Goal: Information Seeking & Learning: Compare options

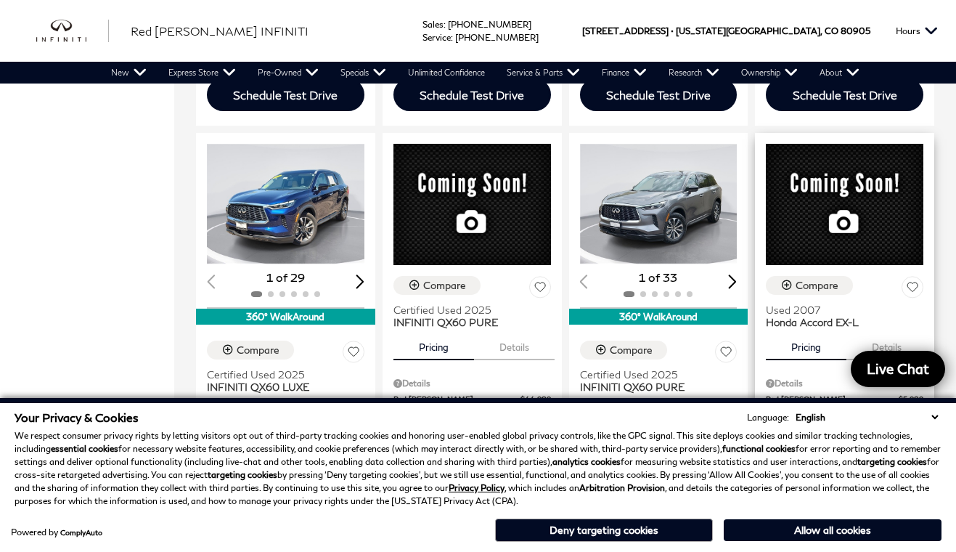
scroll to position [654, 0]
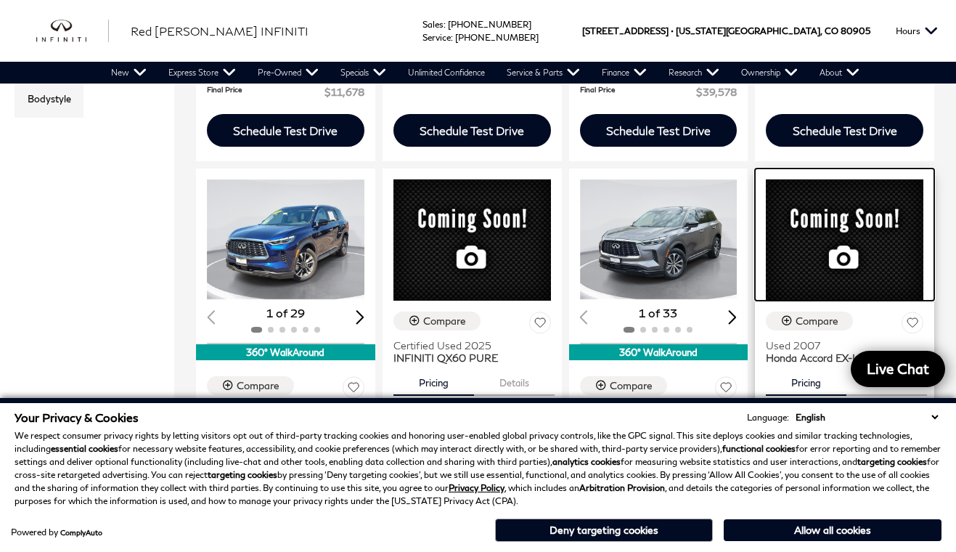
click at [853, 221] on div at bounding box center [844, 234] width 179 height 132
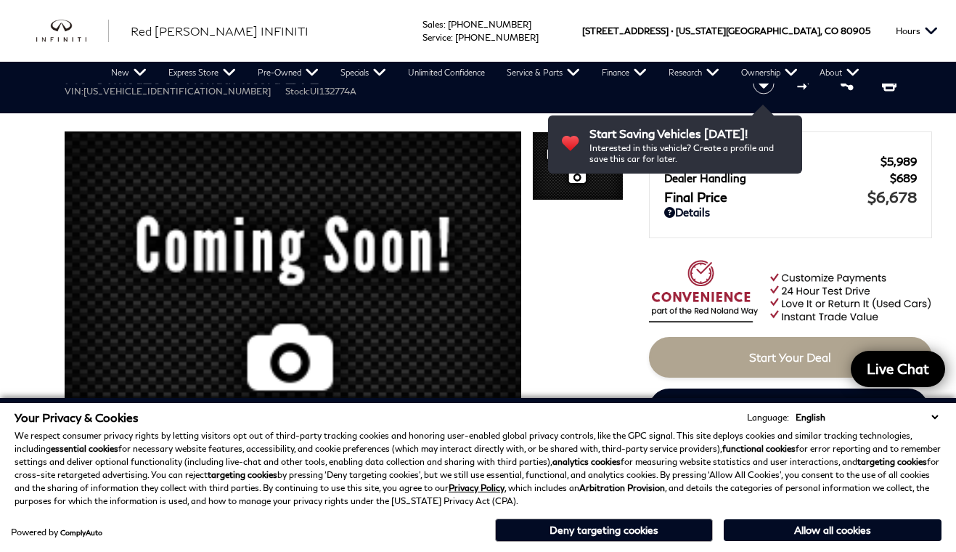
scroll to position [73, 0]
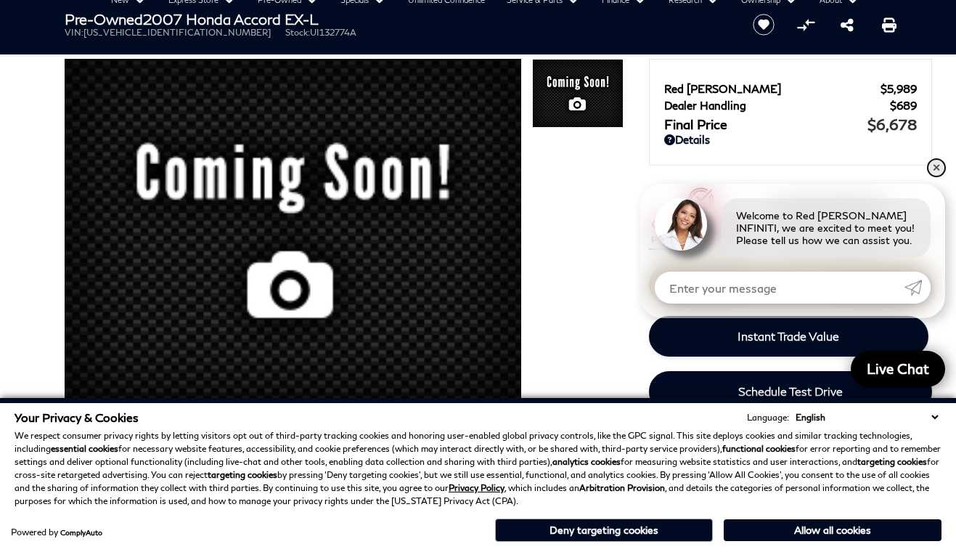
click at [936, 166] on link "✕" at bounding box center [936, 167] width 17 height 17
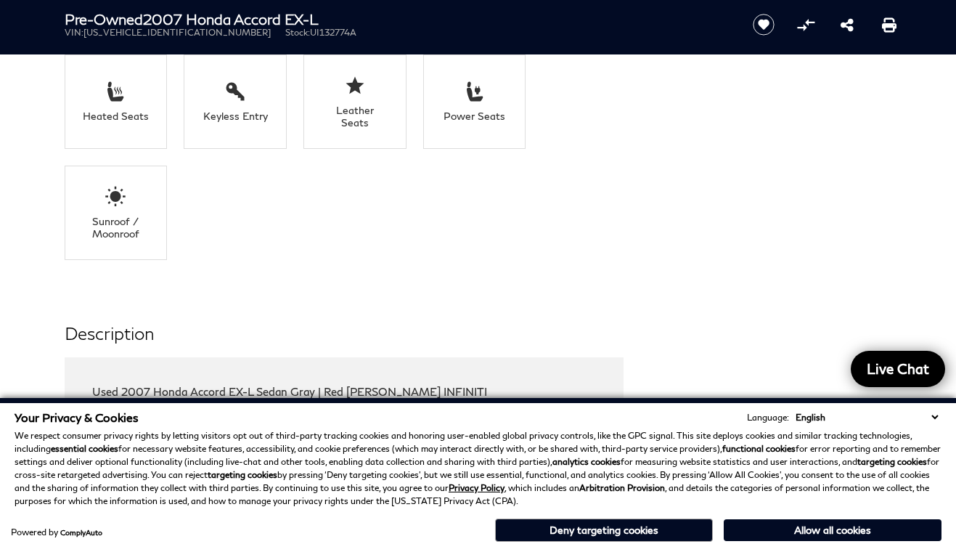
scroll to position [0, 0]
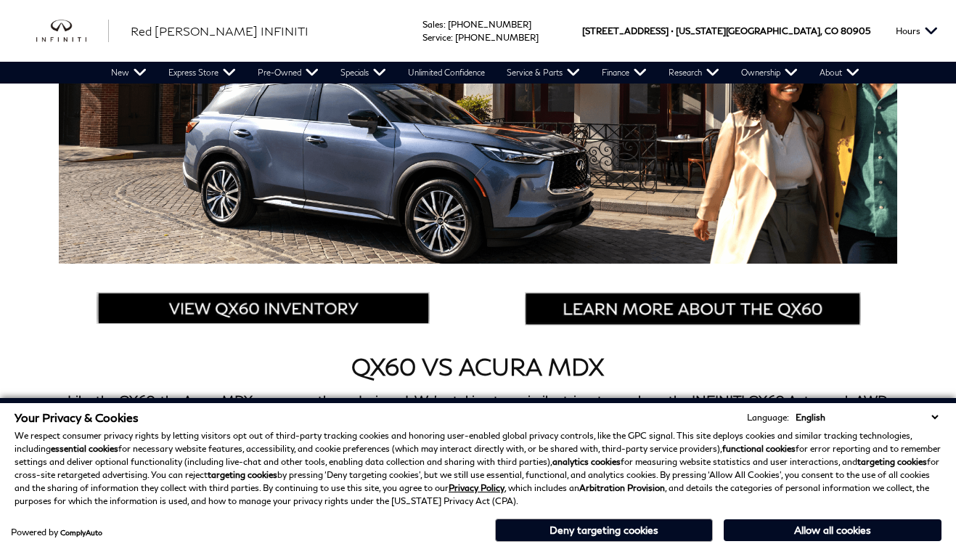
scroll to position [362, 0]
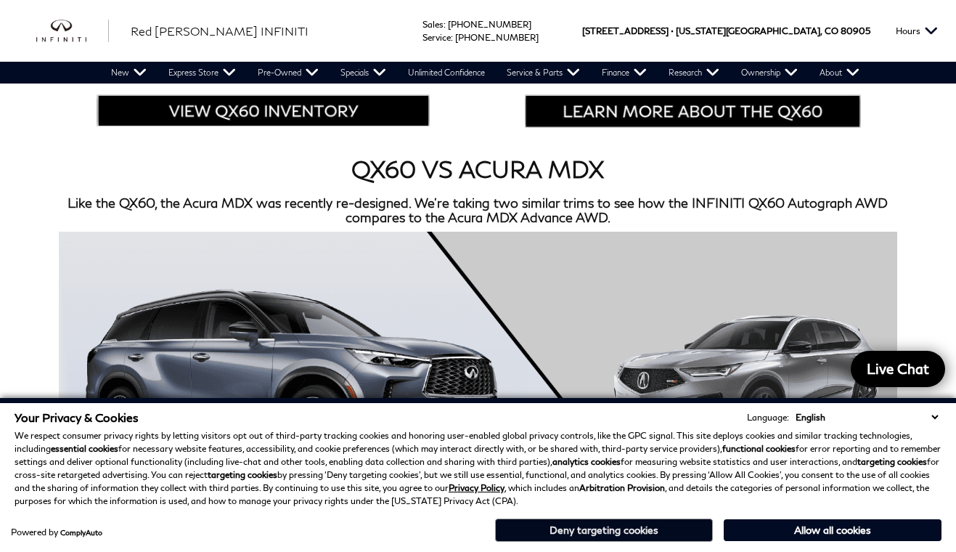
click at [670, 526] on button "Deny targeting cookies" at bounding box center [604, 530] width 218 height 23
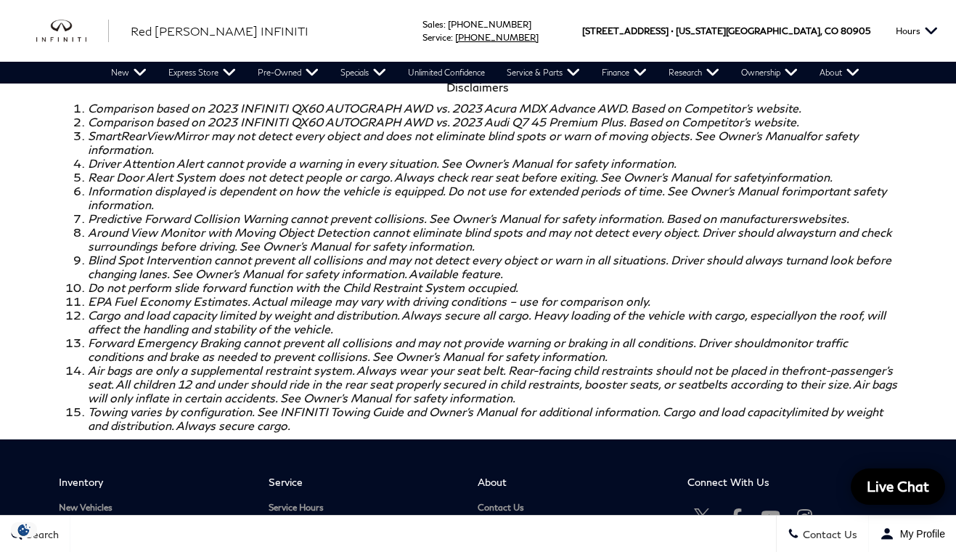
scroll to position [3842, 0]
